Goal: Navigation & Orientation: Find specific page/section

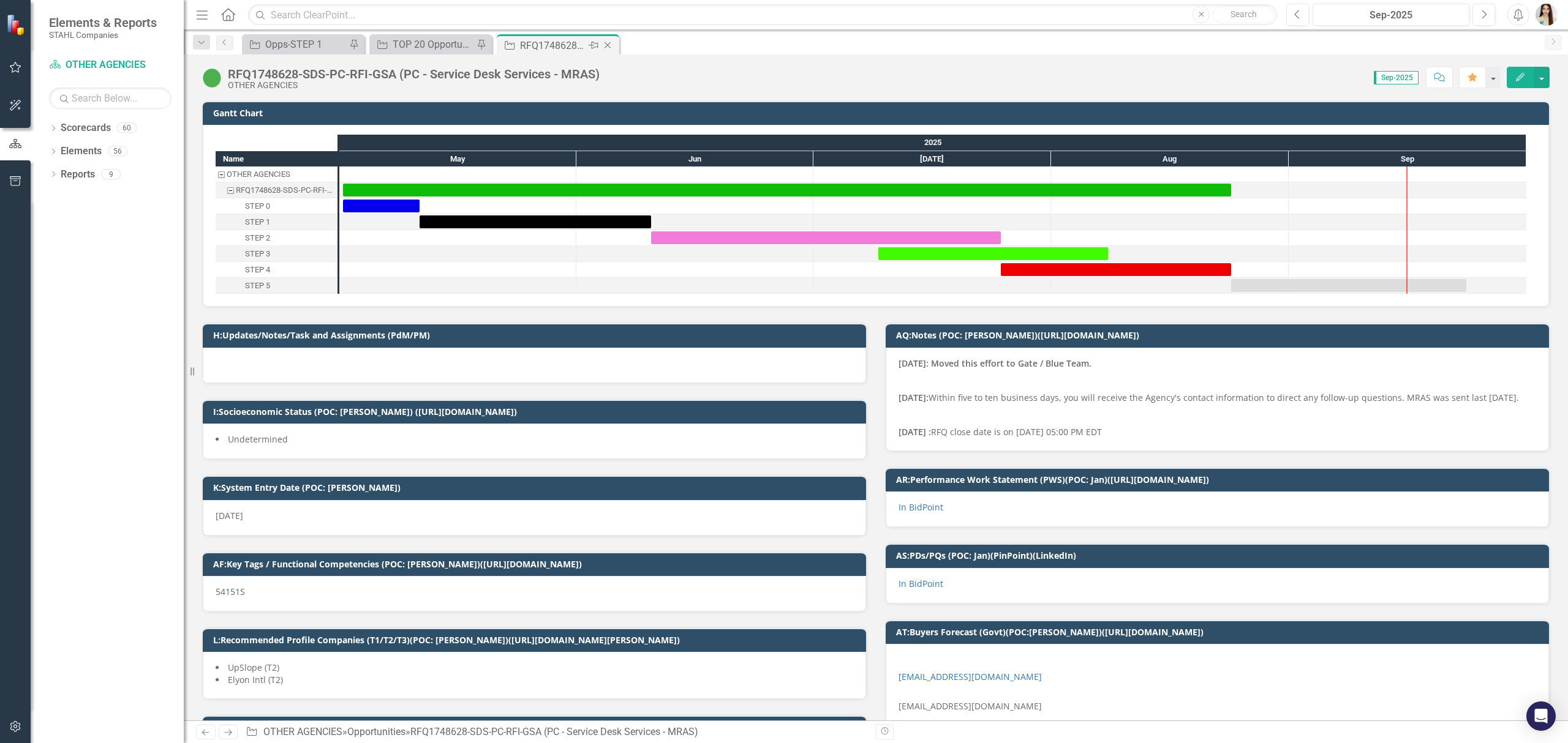
click at [608, 44] on icon at bounding box center [608, 45] width 7 height 7
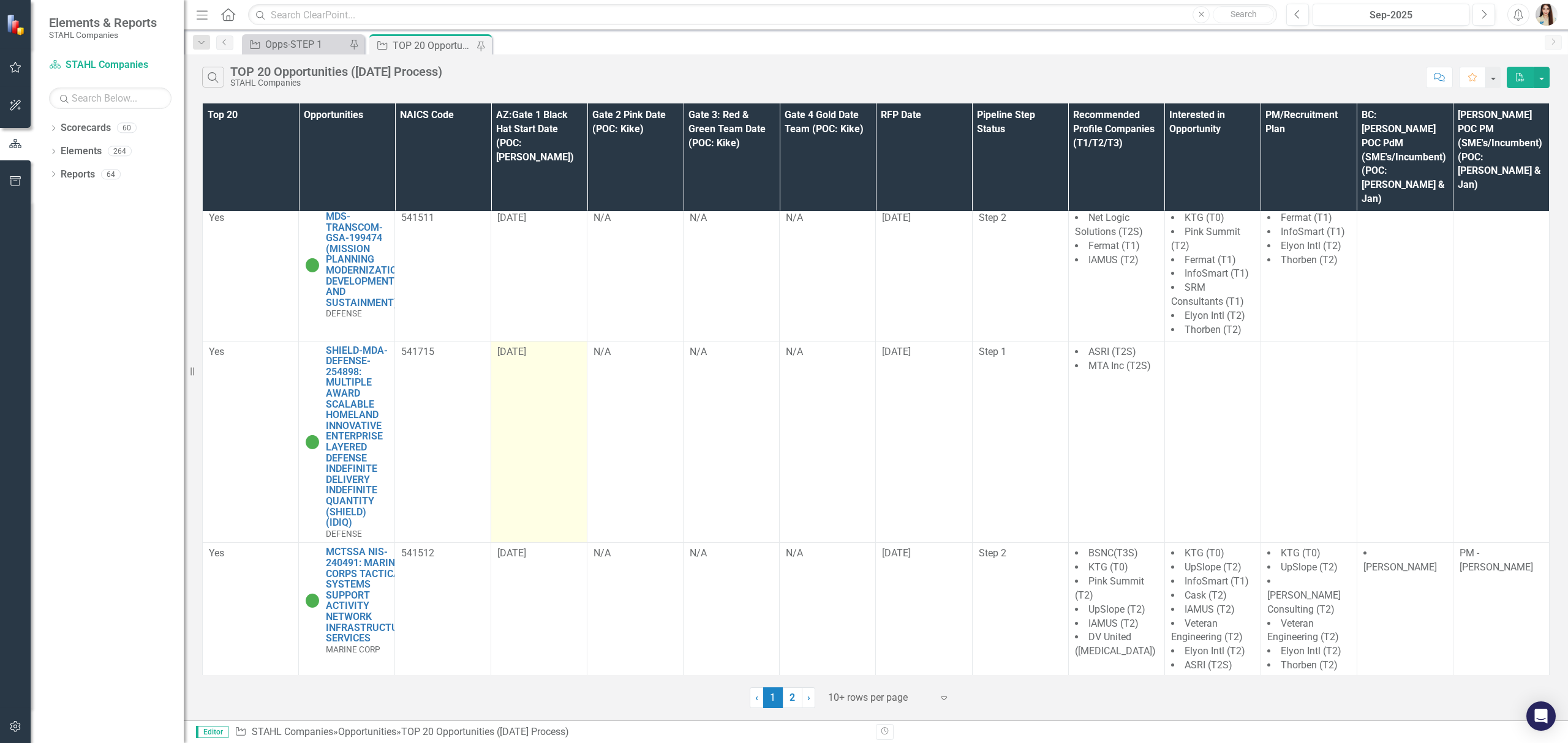
scroll to position [490, 0]
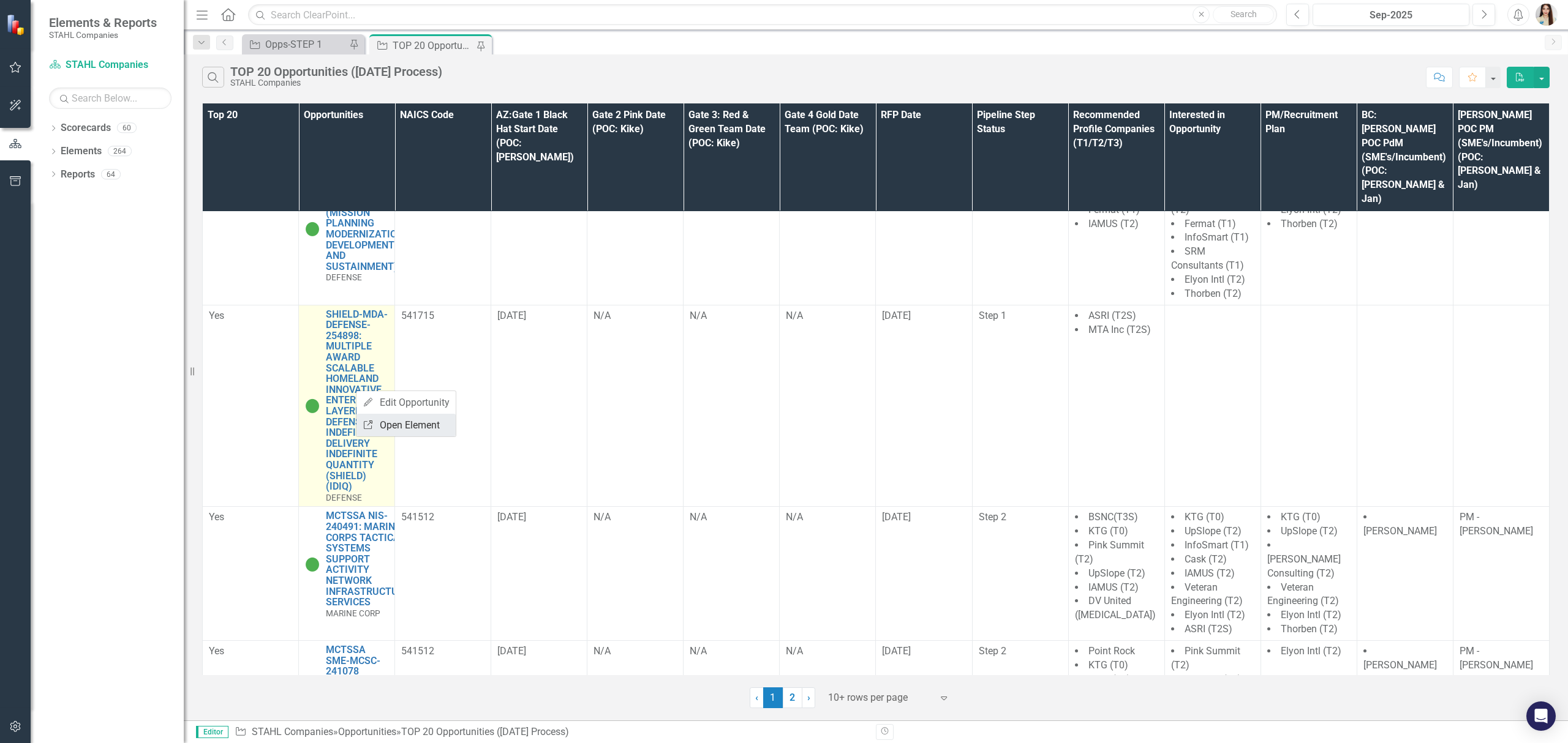
click at [408, 424] on link "Link Open Element" at bounding box center [405, 425] width 99 height 22
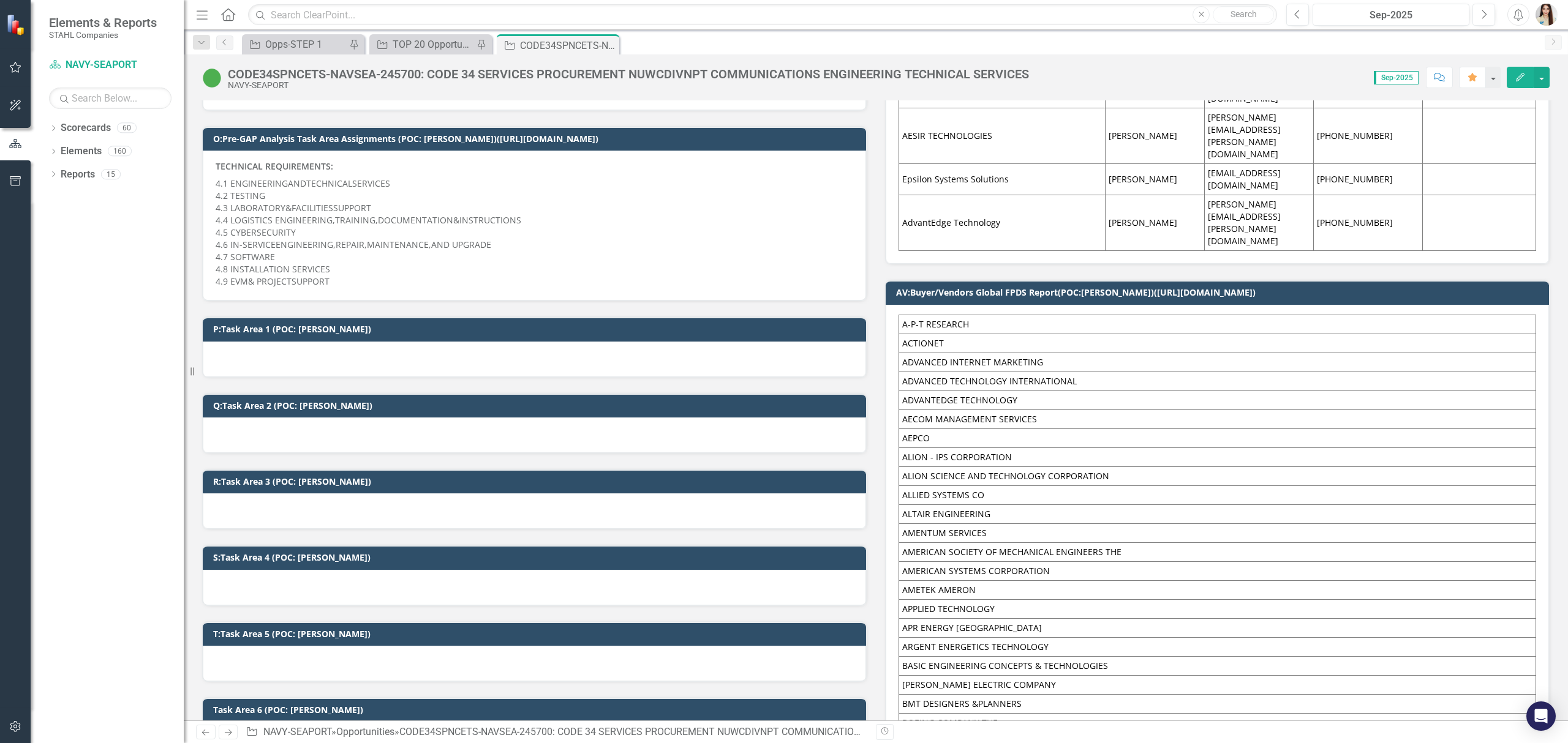
scroll to position [1224, 0]
